Goal: Task Accomplishment & Management: Use online tool/utility

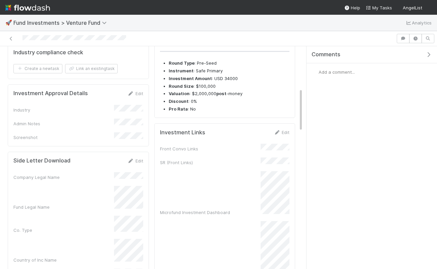
scroll to position [225, 0]
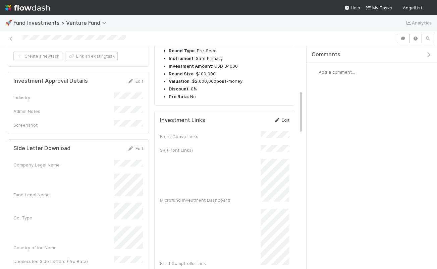
click at [286, 123] on link "Edit" at bounding box center [281, 119] width 16 height 5
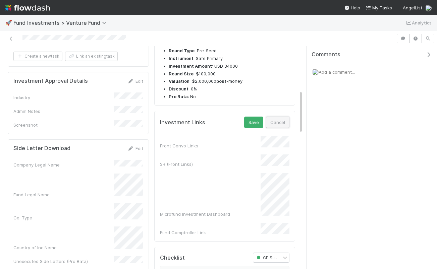
click at [276, 128] on button "Cancel" at bounding box center [277, 122] width 23 height 11
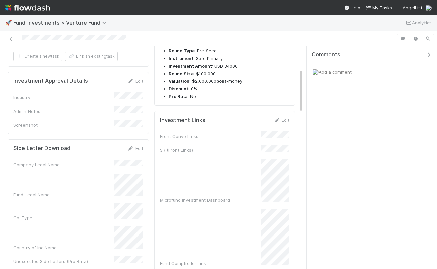
scroll to position [0, 0]
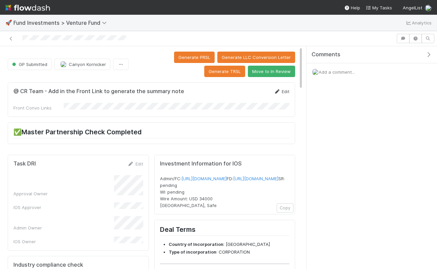
click at [281, 89] on link "Edit" at bounding box center [281, 91] width 16 height 5
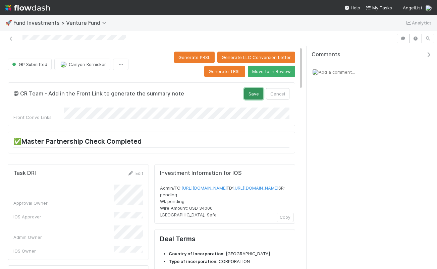
click at [253, 98] on button "Save" at bounding box center [253, 93] width 19 height 11
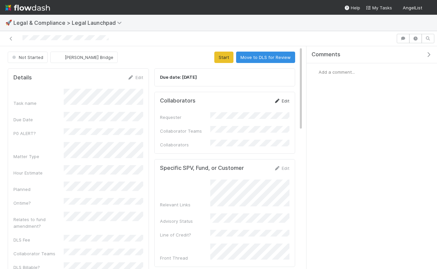
click at [282, 99] on link "Edit" at bounding box center [281, 100] width 16 height 5
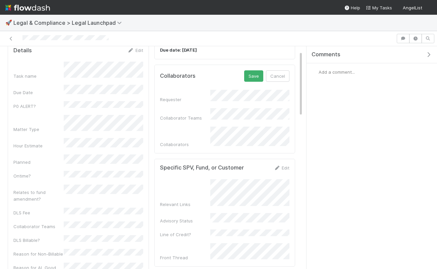
scroll to position [16, 0]
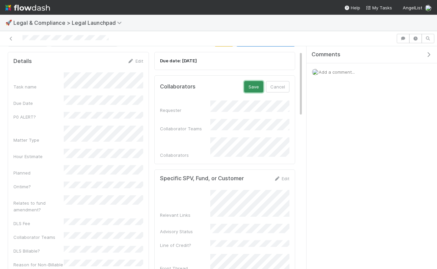
click at [254, 83] on button "Save" at bounding box center [253, 86] width 19 height 11
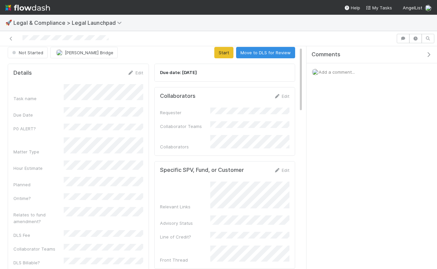
scroll to position [0, 0]
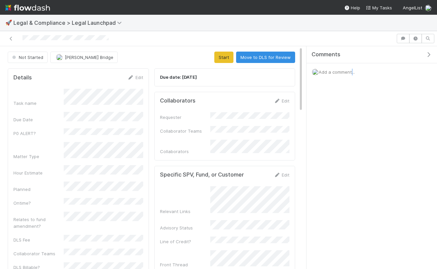
click at [350, 71] on span "Add a comment..." at bounding box center [336, 71] width 36 height 5
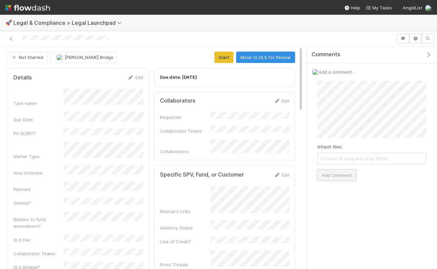
click at [328, 176] on button "Add Comment" at bounding box center [336, 175] width 39 height 11
